Goal: Information Seeking & Learning: Learn about a topic

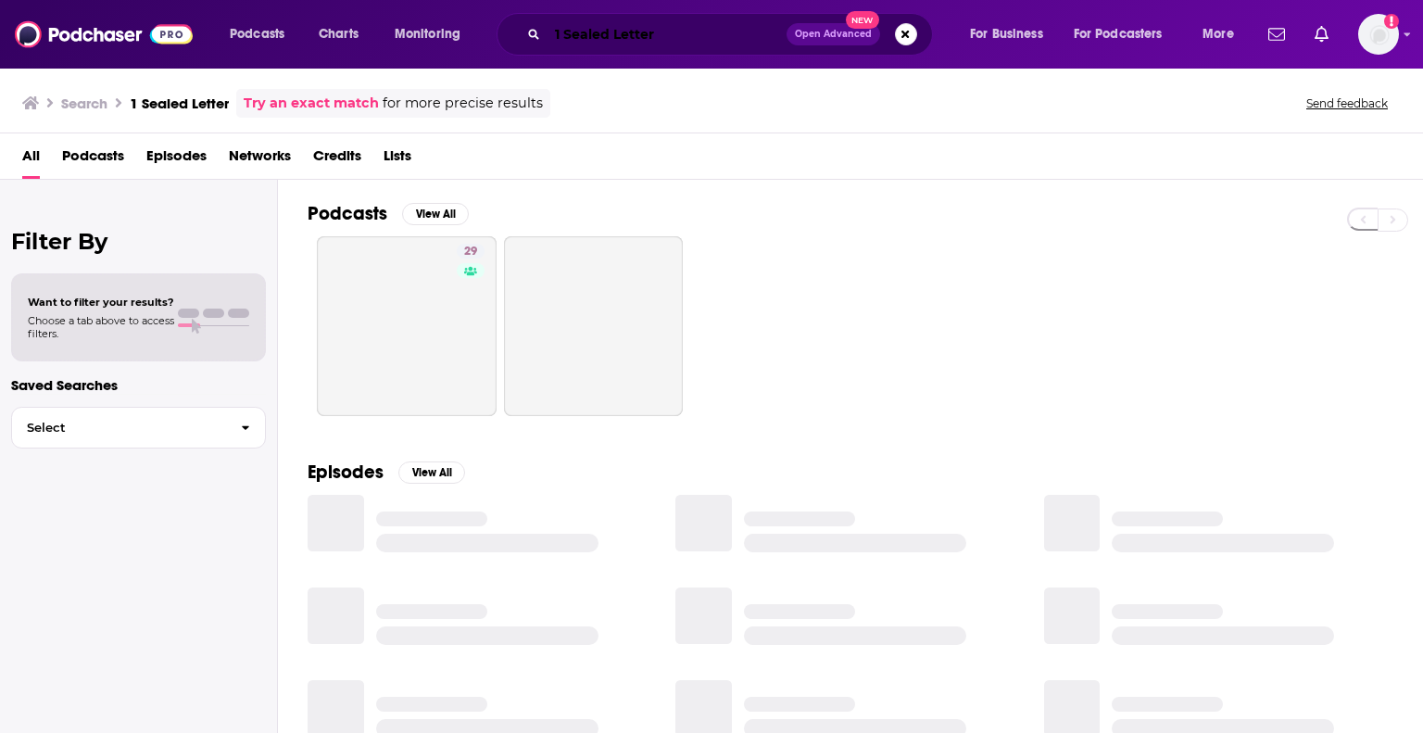
click at [655, 35] on input "1 Sealed Letter" at bounding box center [666, 34] width 239 height 30
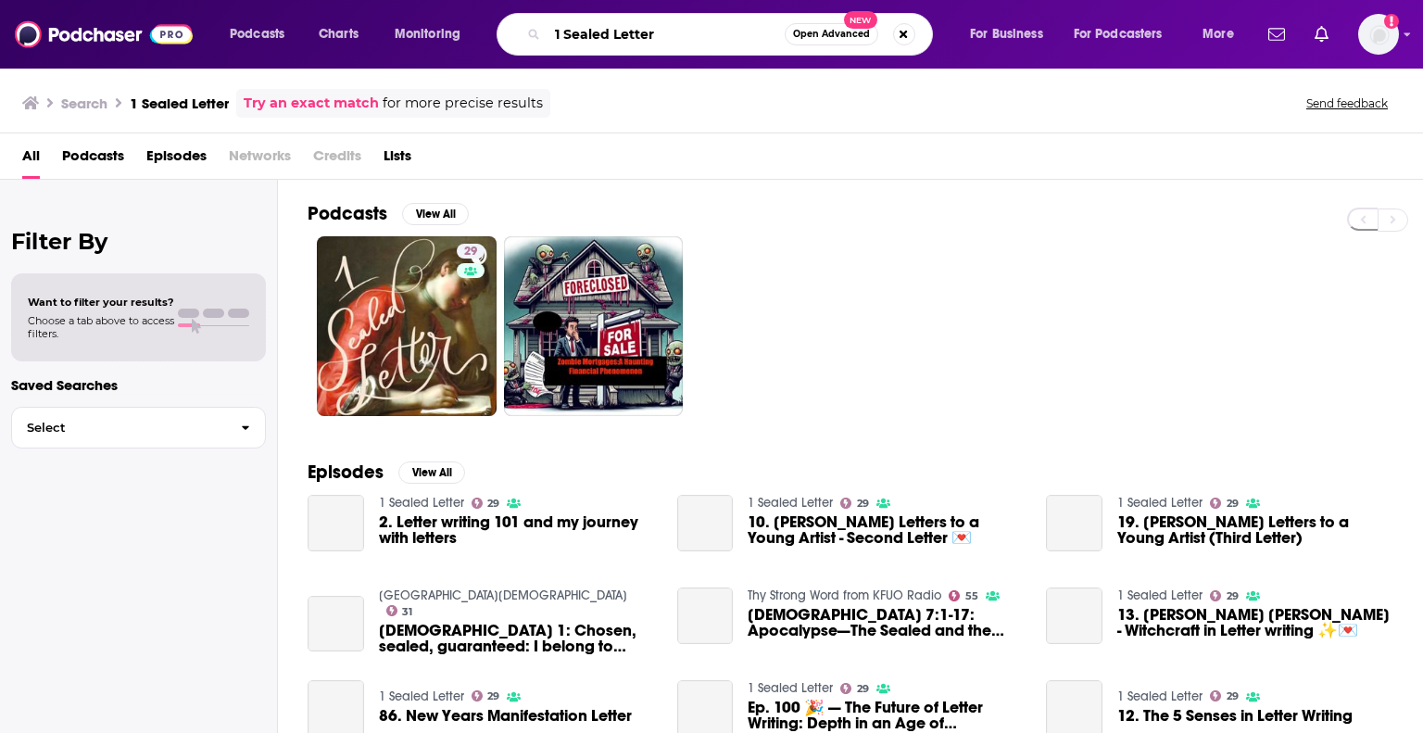
click at [655, 35] on input "1 Sealed Letter" at bounding box center [665, 34] width 237 height 30
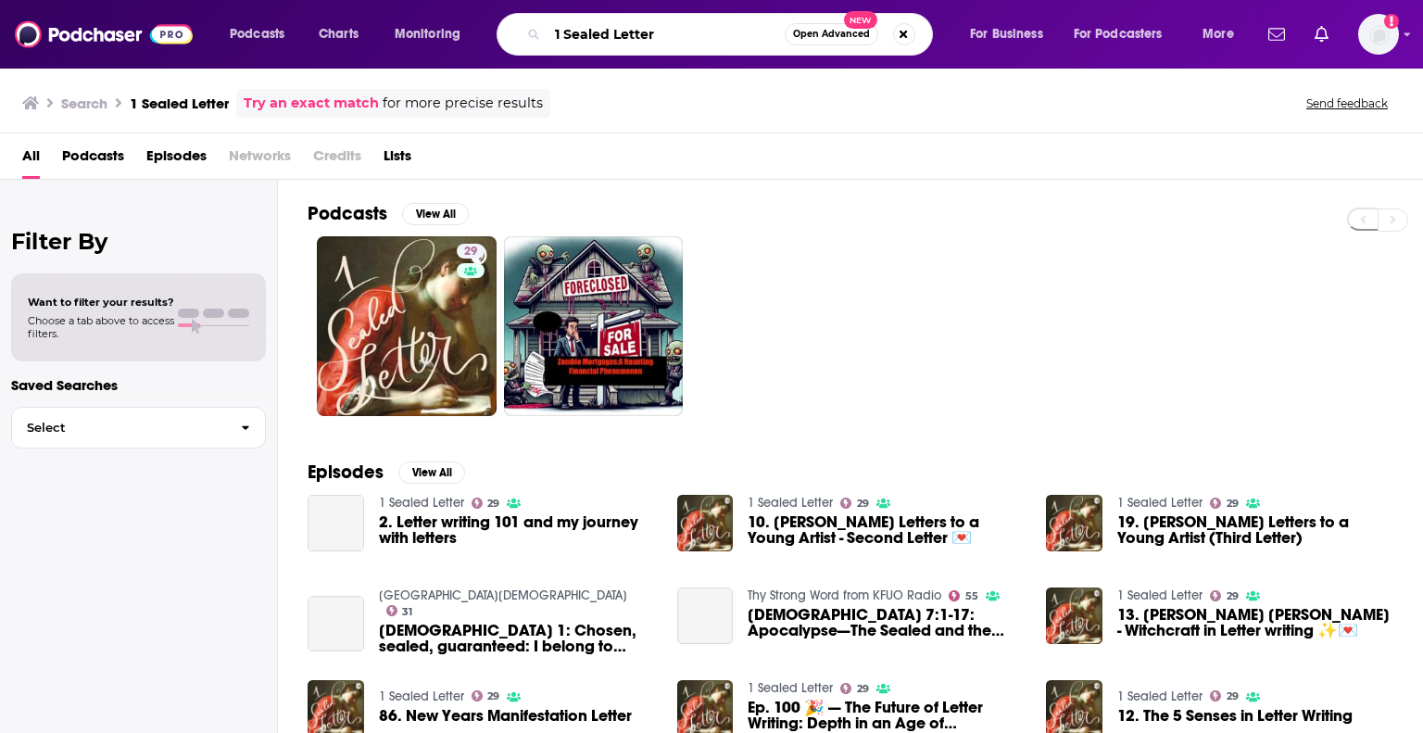
click at [655, 35] on input "1 Sealed Letter" at bounding box center [665, 34] width 237 height 30
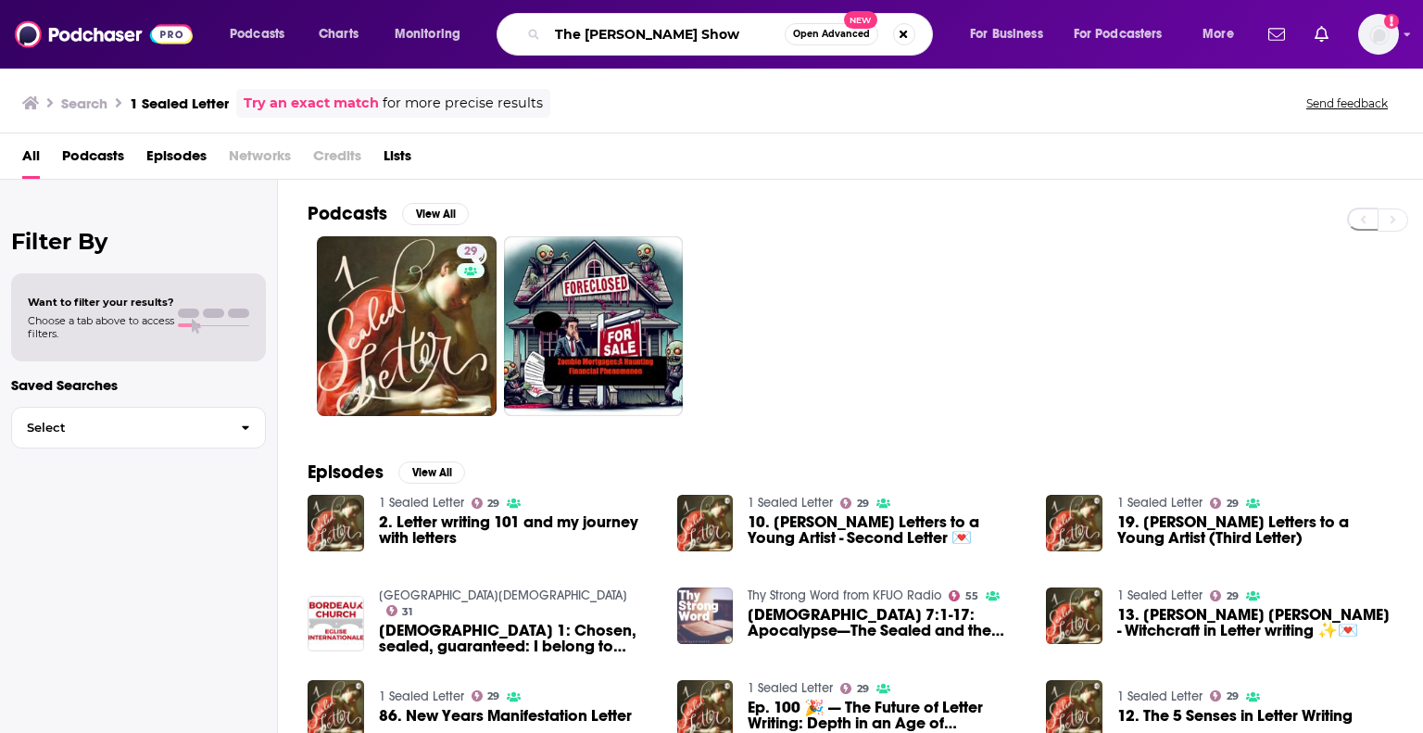
type input "The [PERSON_NAME] Show"
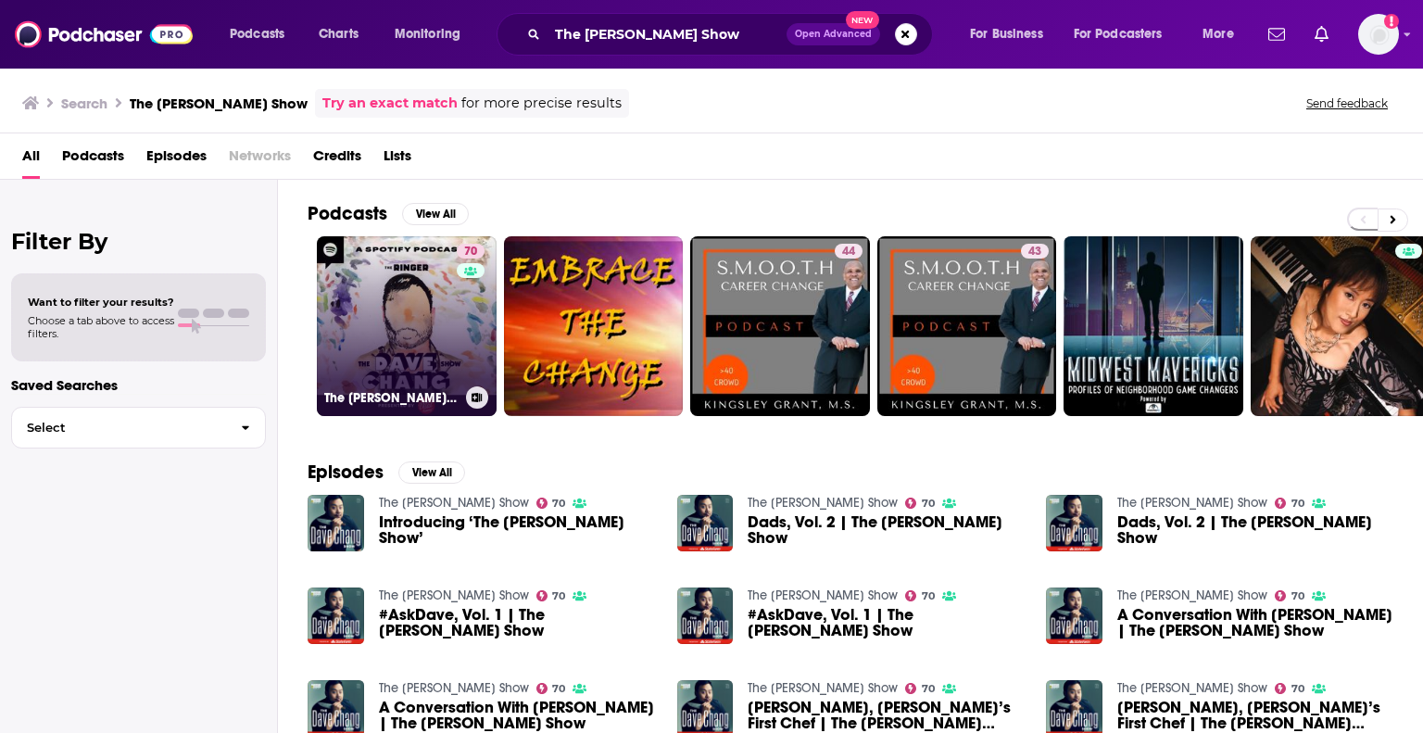
click at [382, 307] on link "70 The [PERSON_NAME] Show" at bounding box center [407, 326] width 180 height 180
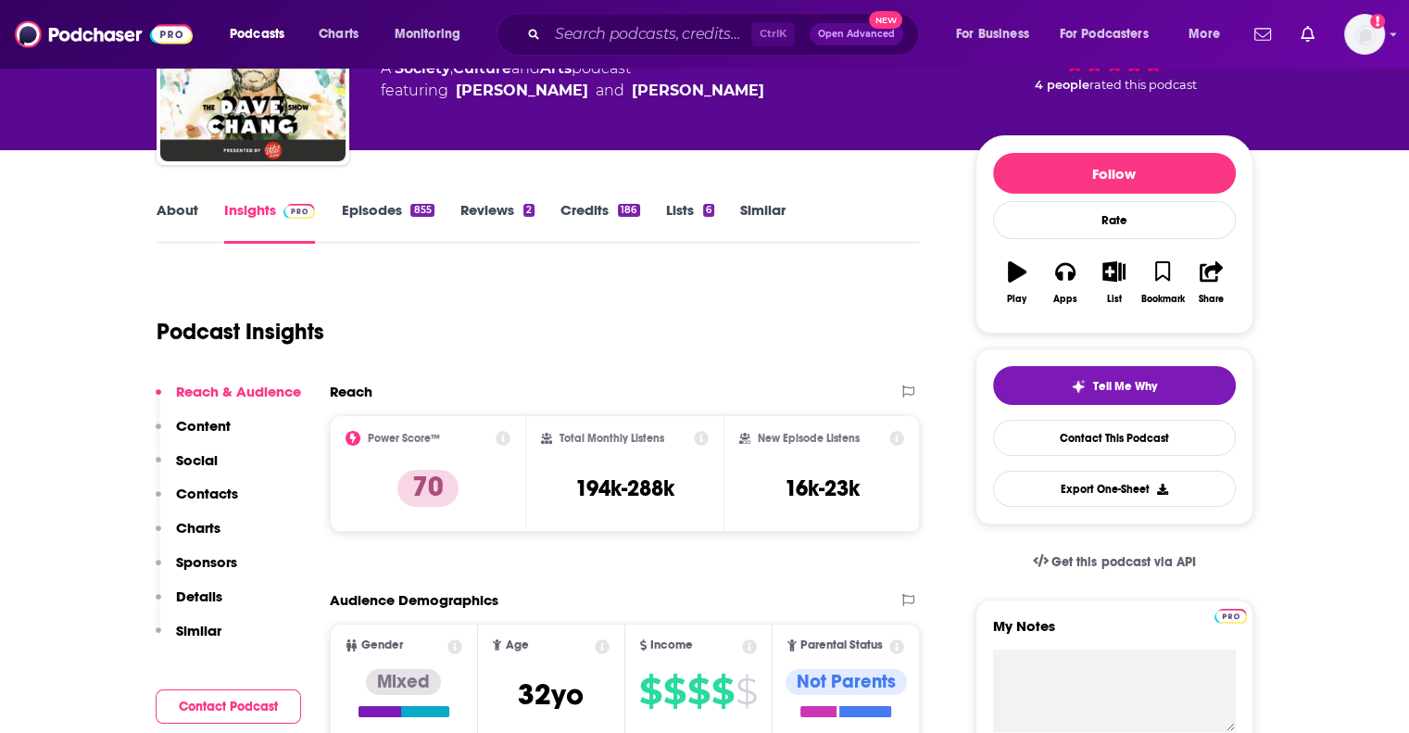
scroll to position [165, 0]
